Goal: Find specific page/section: Find specific page/section

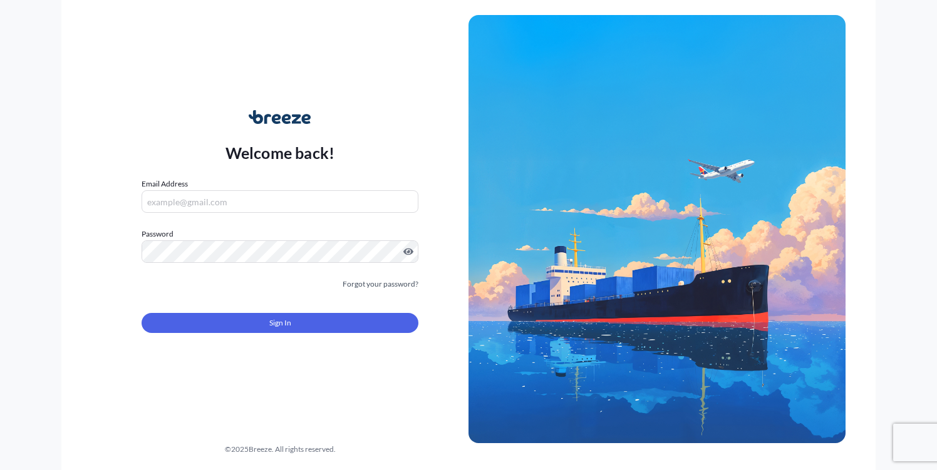
click at [217, 196] on input "Email Address" at bounding box center [280, 201] width 277 height 23
type input "[PERSON_NAME][EMAIL_ADDRESS][DOMAIN_NAME]"
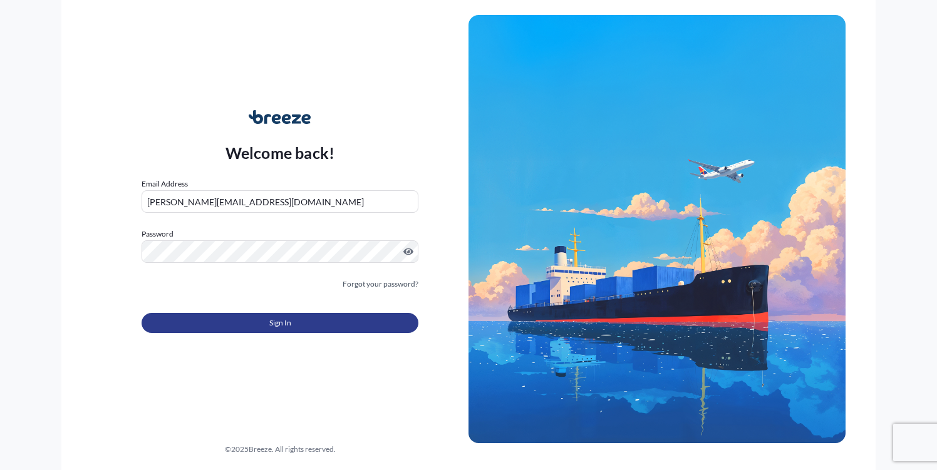
click at [271, 325] on span "Sign In" at bounding box center [280, 323] width 22 height 13
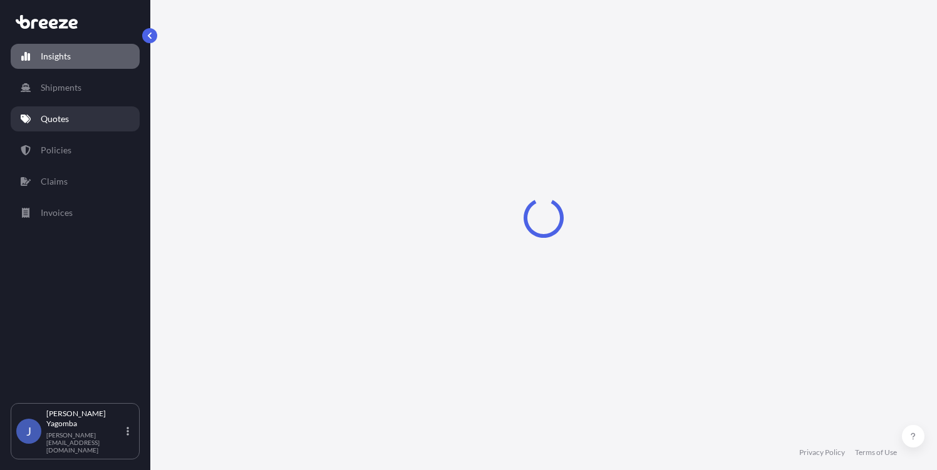
select select "2025"
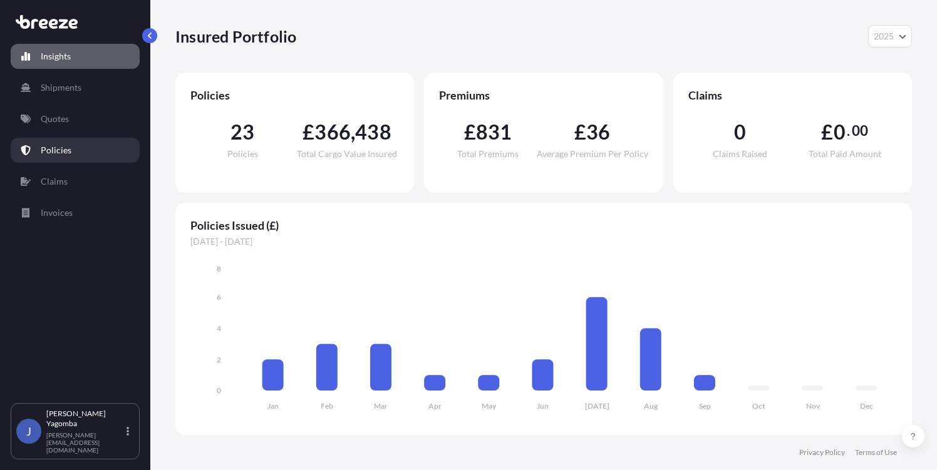
click at [57, 150] on p "Policies" at bounding box center [56, 150] width 31 height 13
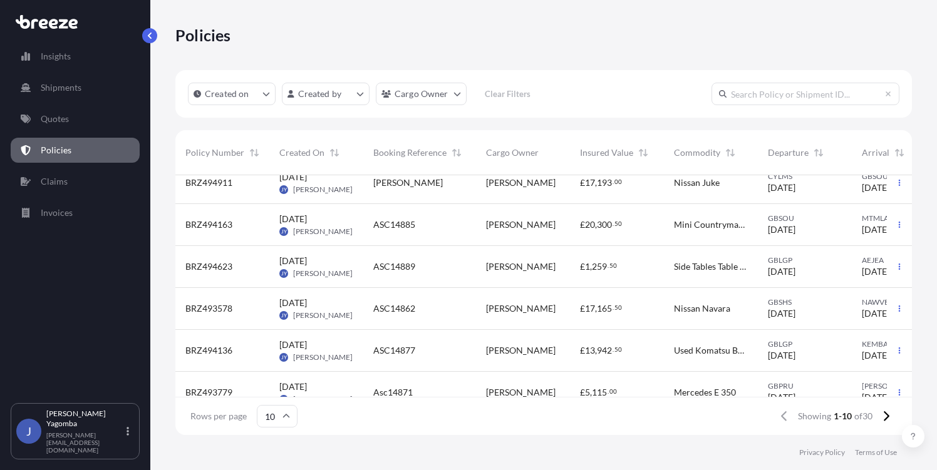
scroll to position [182, 0]
click at [516, 232] on div "[PERSON_NAME]" at bounding box center [523, 225] width 94 height 42
